Goal: Task Accomplishment & Management: Use online tool/utility

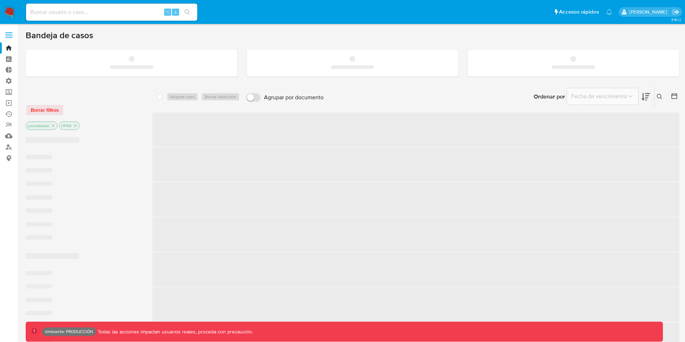
click at [10, 33] on span at bounding box center [8, 32] width 7 height 1
click at [0, 0] on input "checkbox" at bounding box center [0, 0] width 0 height 0
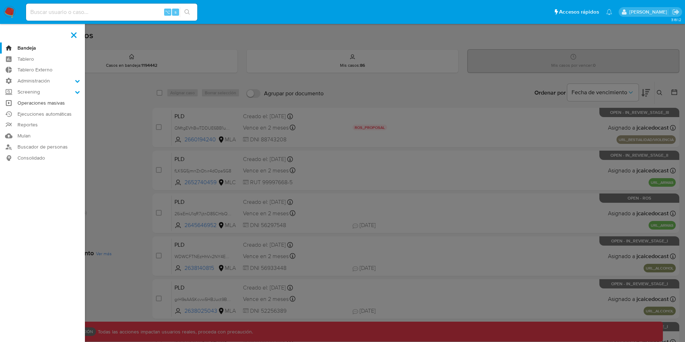
click at [41, 103] on link "Operaciones masivas" at bounding box center [42, 102] width 85 height 11
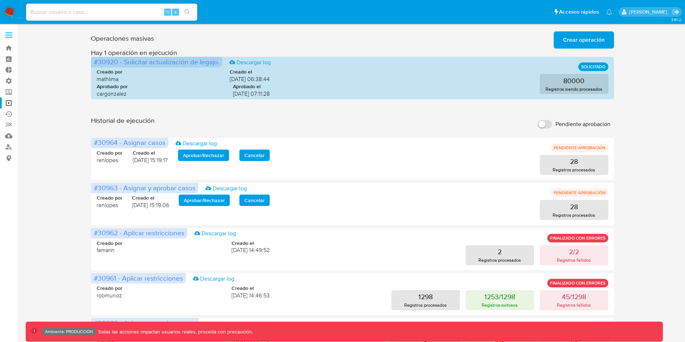
click at [577, 39] on span "Crear operación" at bounding box center [584, 40] width 42 height 16
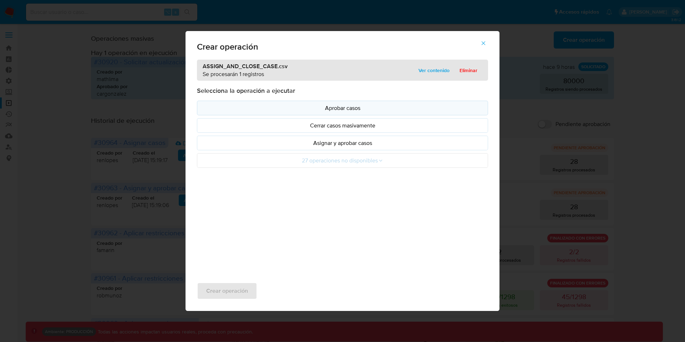
click at [332, 105] on p "Aprobar casos" at bounding box center [342, 108] width 279 height 8
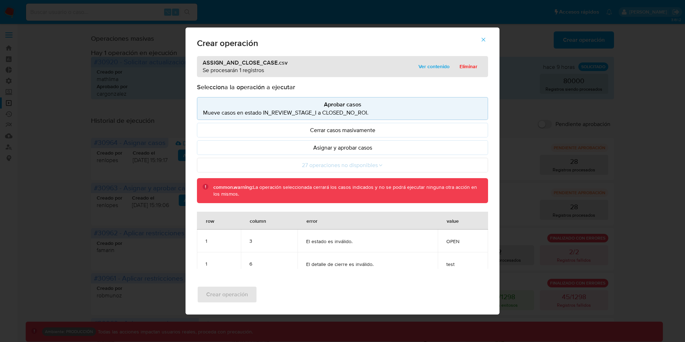
scroll to position [6, 0]
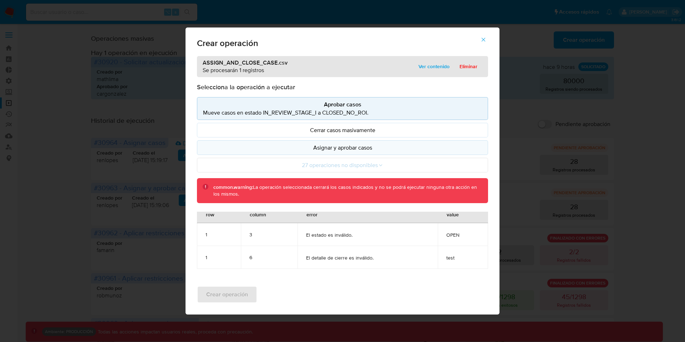
click at [386, 146] on p "Asignar y aprobar casos" at bounding box center [342, 147] width 279 height 8
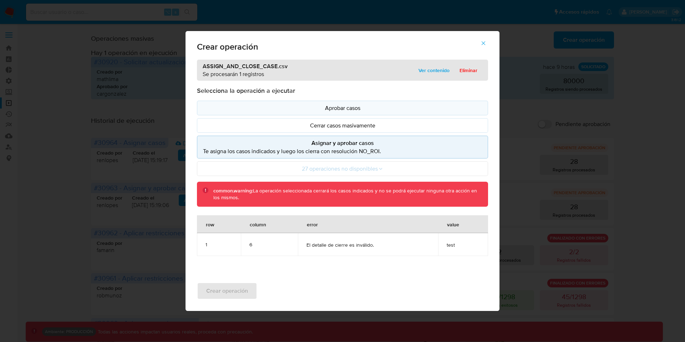
click at [369, 107] on p "Aprobar casos" at bounding box center [342, 108] width 279 height 8
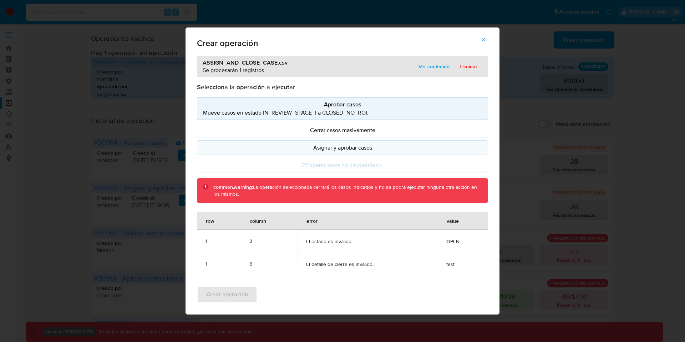
click at [406, 149] on p "Asignar y aprobar casos" at bounding box center [342, 147] width 279 height 8
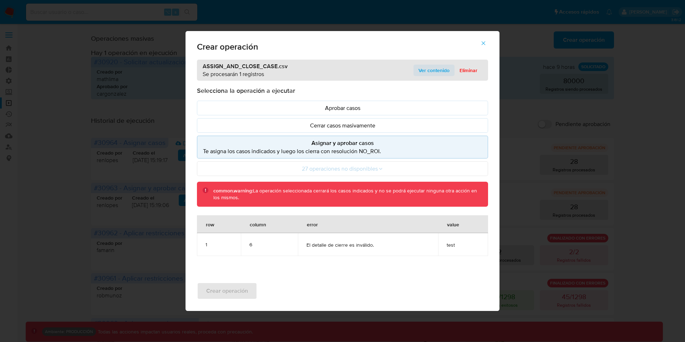
click at [421, 70] on span "Ver contenido" at bounding box center [433, 70] width 31 height 10
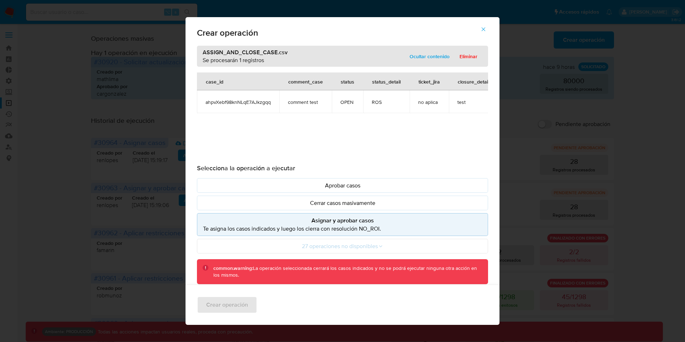
scroll to position [0, 10]
click at [451, 83] on div "closure_detail" at bounding box center [463, 81] width 49 height 17
drag, startPoint x: 214, startPoint y: 267, endPoint x: 251, endPoint y: 266, distance: 37.1
click at [251, 266] on b "common.warning:" at bounding box center [233, 267] width 40 height 7
